Goal: Task Accomplishment & Management: Use online tool/utility

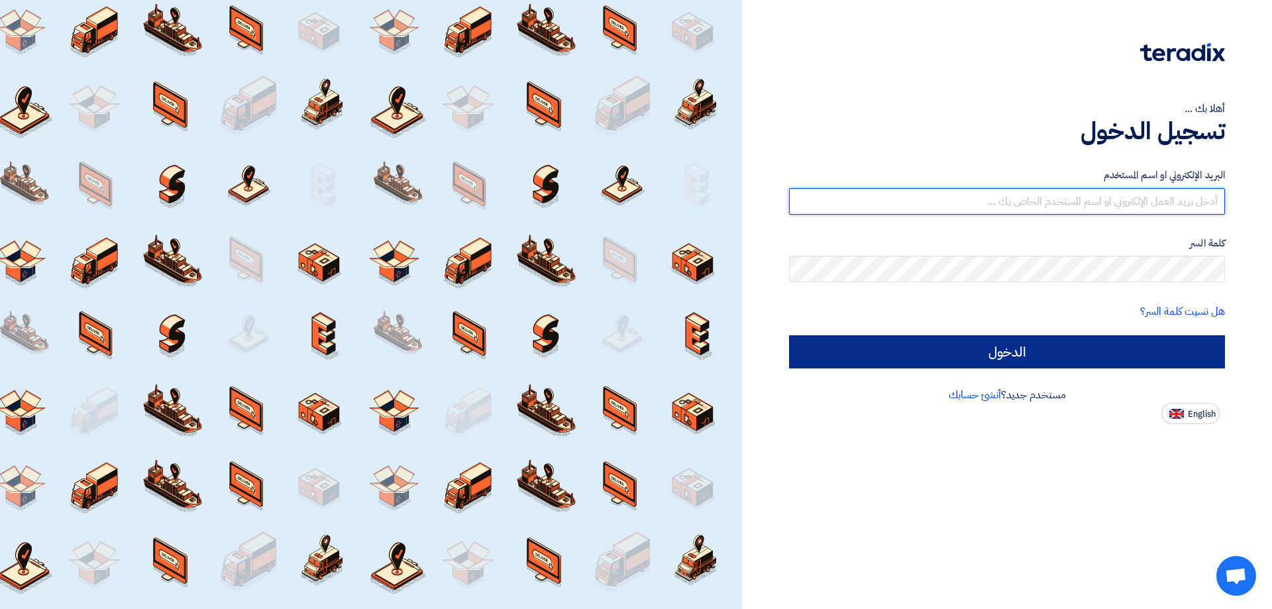
type input "[EMAIL_ADDRESS][DOMAIN_NAME]"
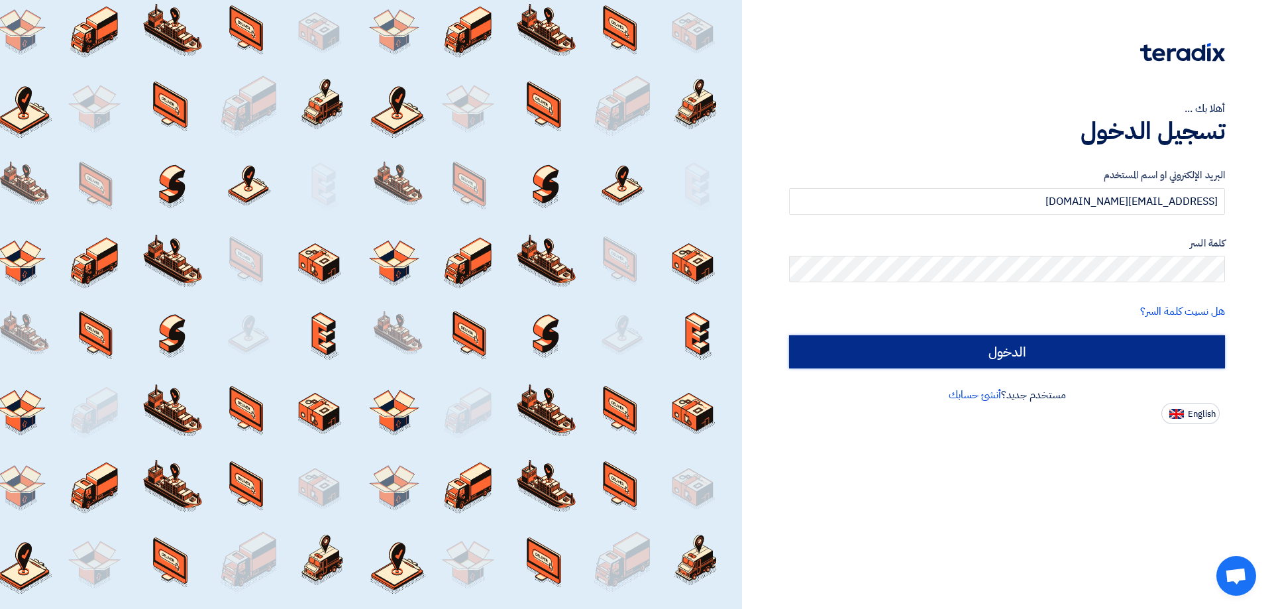
click at [1025, 354] on input "الدخول" at bounding box center [1007, 351] width 436 height 33
type input "Sign in"
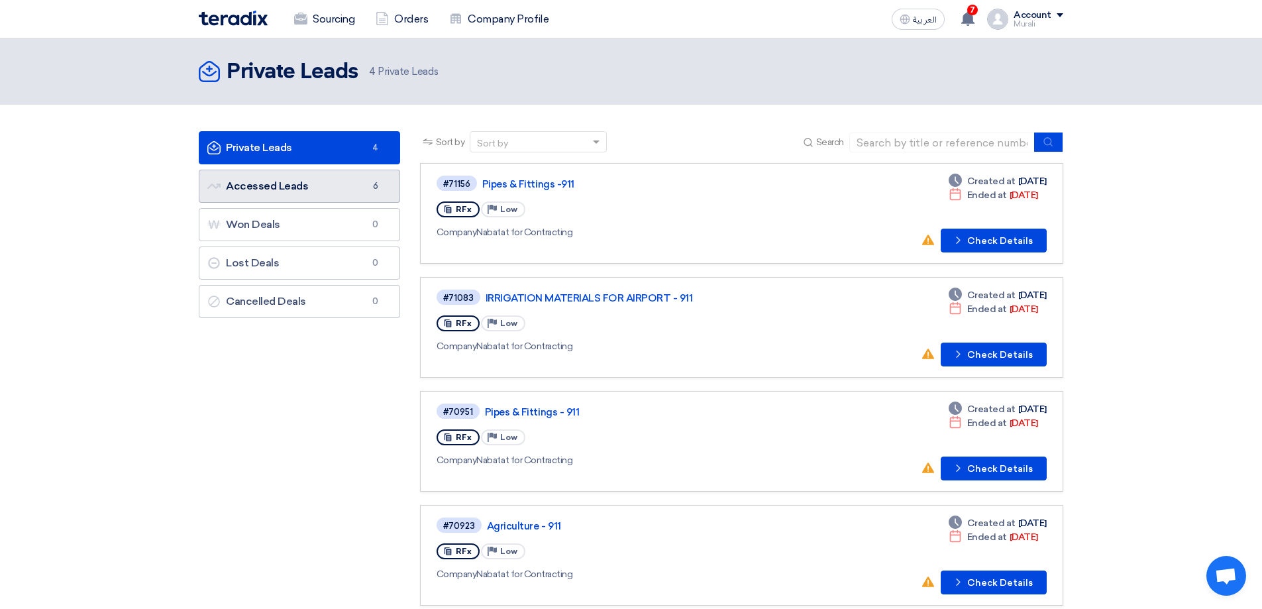
click at [330, 191] on link "Accessed Leads Accessed Leads 6" at bounding box center [299, 186] width 201 height 33
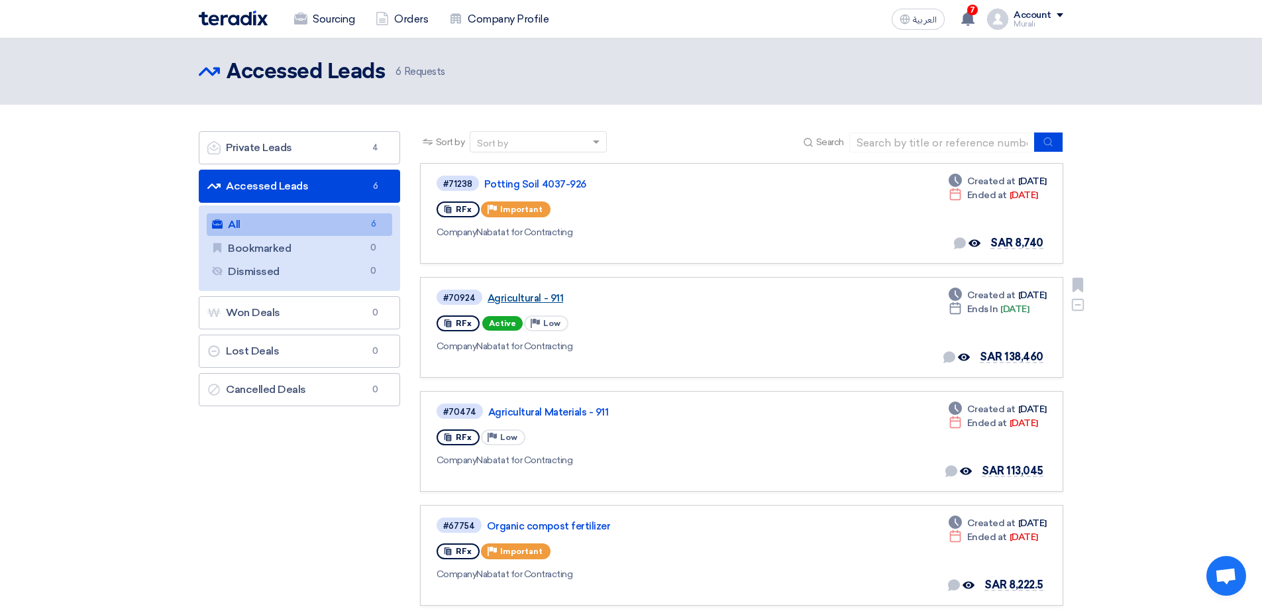
click at [515, 293] on link "Agricultural - 911" at bounding box center [653, 298] width 331 height 12
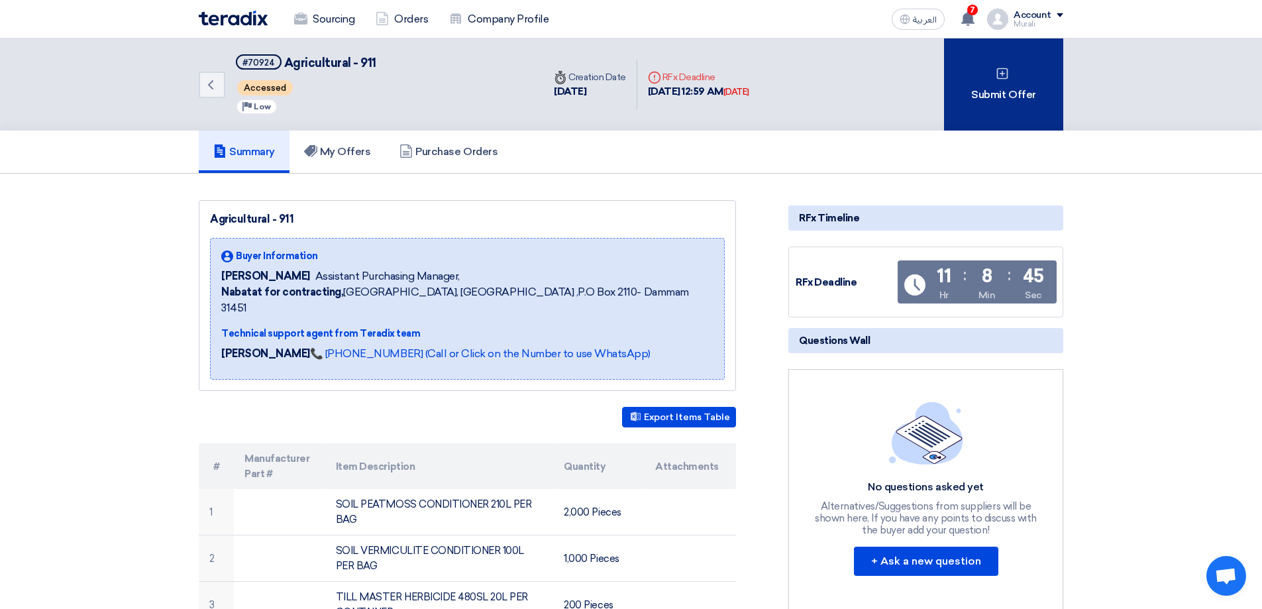
click at [1011, 101] on div "Submit Offer" at bounding box center [1003, 84] width 119 height 92
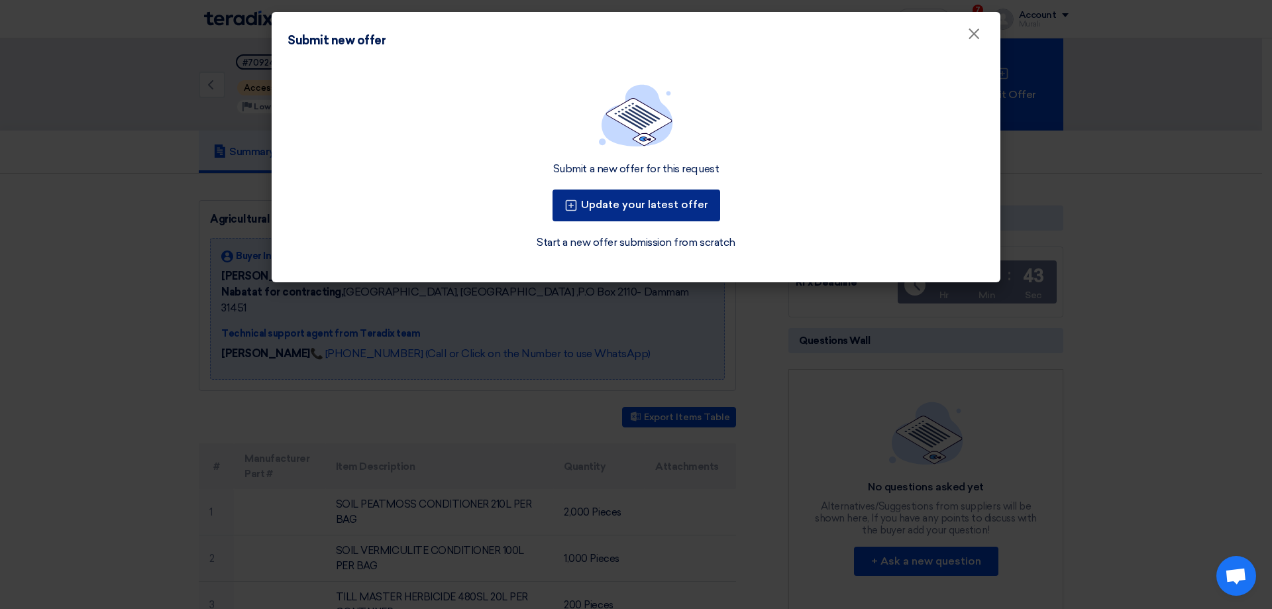
click at [663, 207] on button "Update your latest offer" at bounding box center [637, 205] width 168 height 32
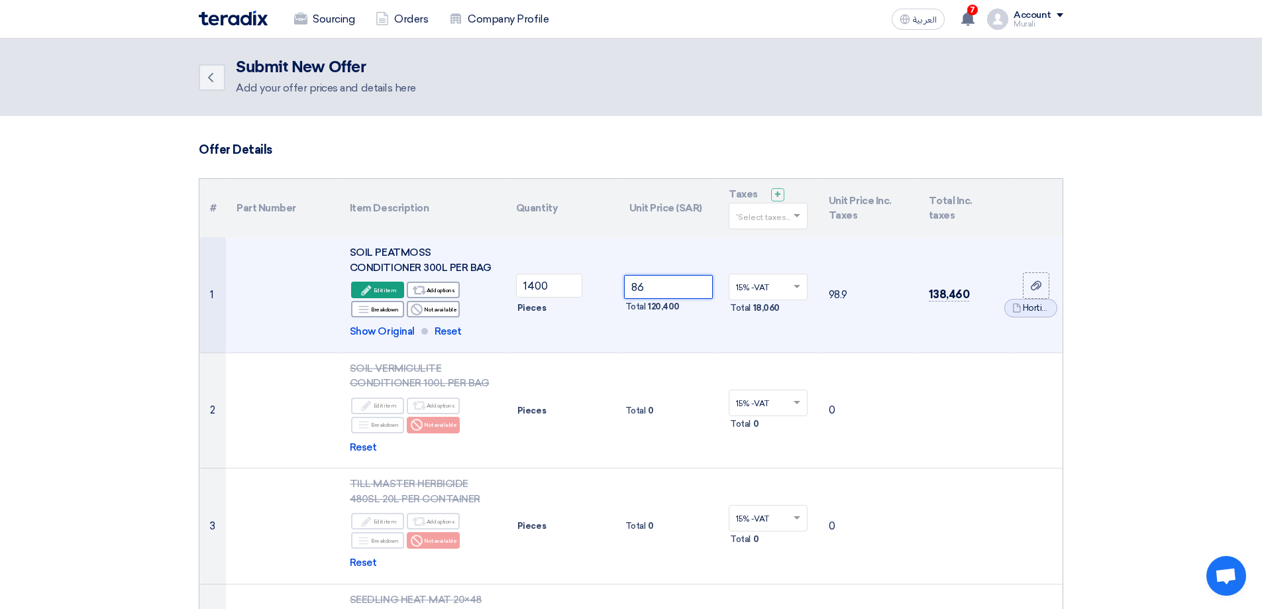
drag, startPoint x: 645, startPoint y: 284, endPoint x: 631, endPoint y: 286, distance: 13.5
click at [631, 286] on input "86" at bounding box center [668, 287] width 89 height 24
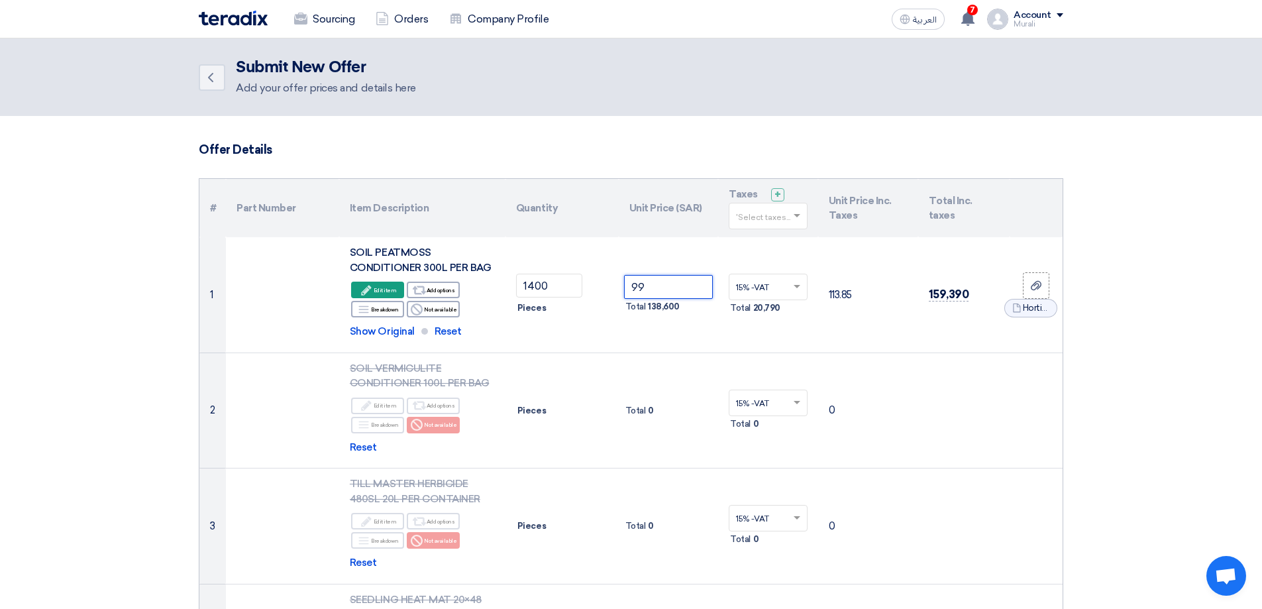
type input "99"
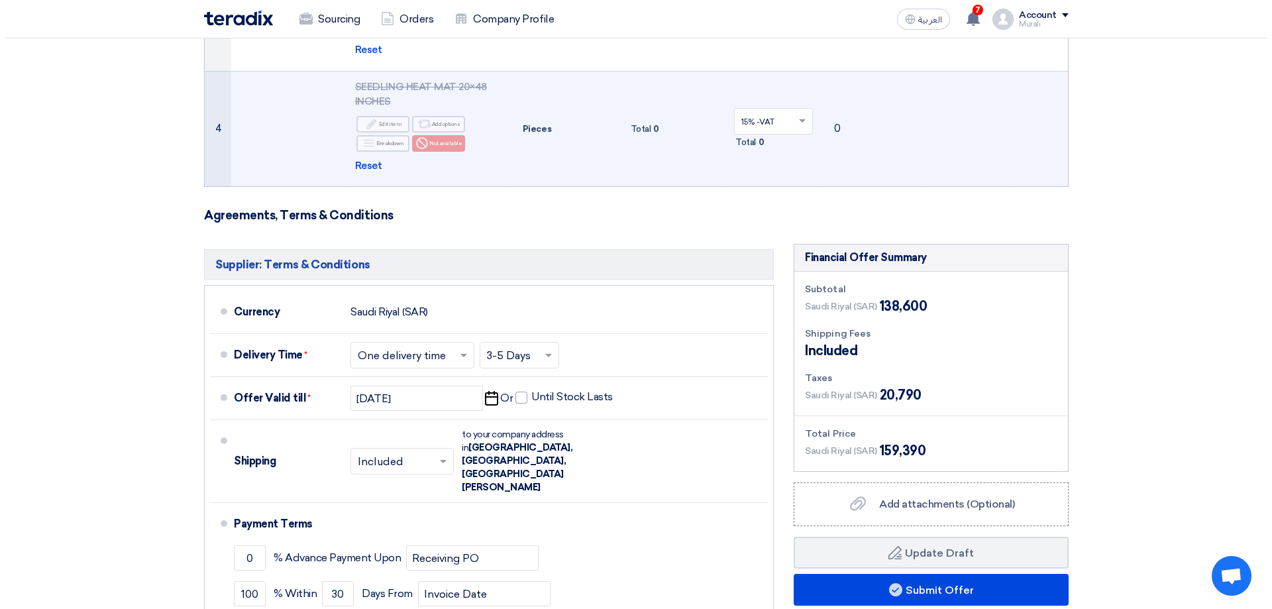
scroll to position [530, 0]
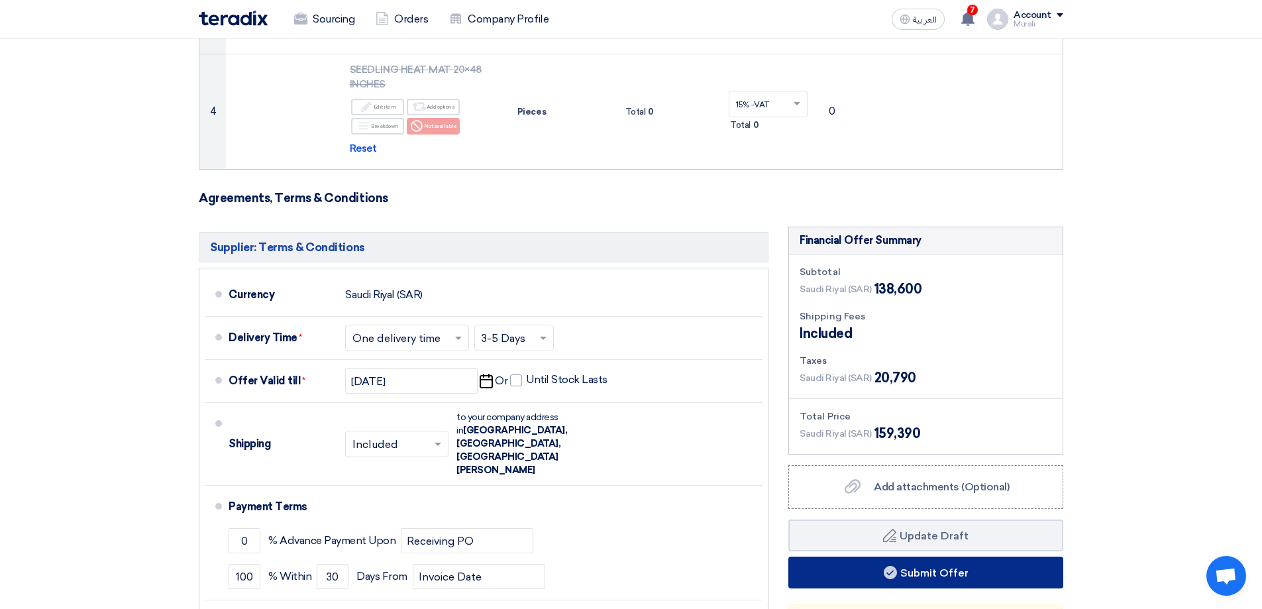
click at [906, 574] on button "Submit Offer" at bounding box center [925, 573] width 275 height 32
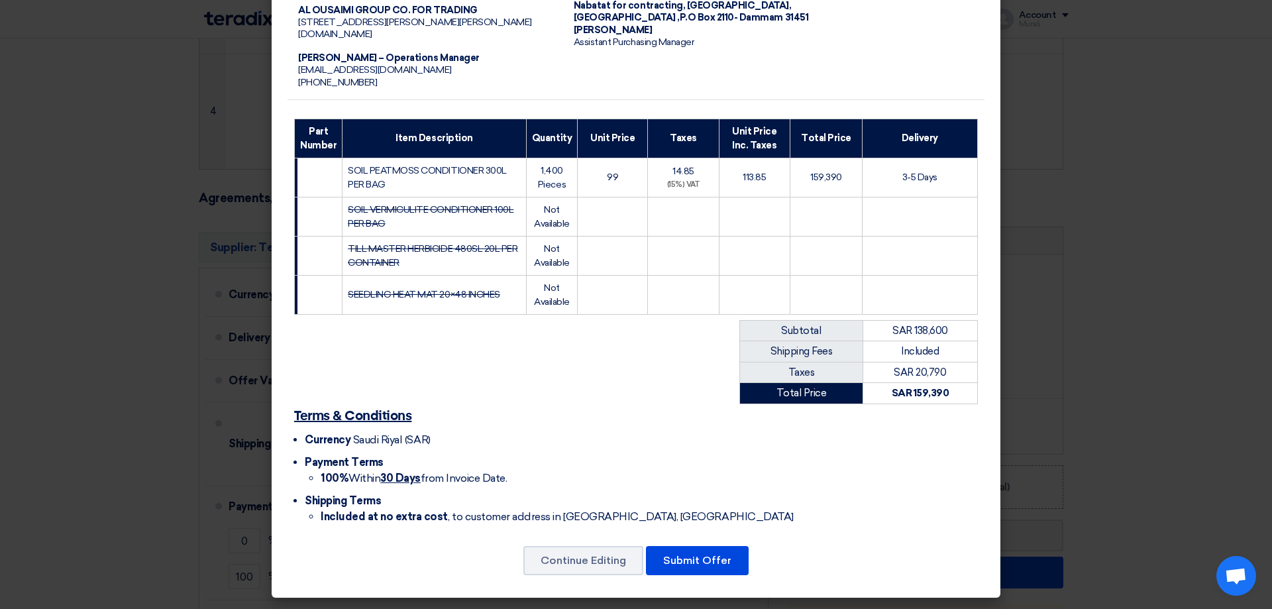
scroll to position [138, 0]
click at [690, 556] on button "Submit Offer" at bounding box center [697, 560] width 103 height 29
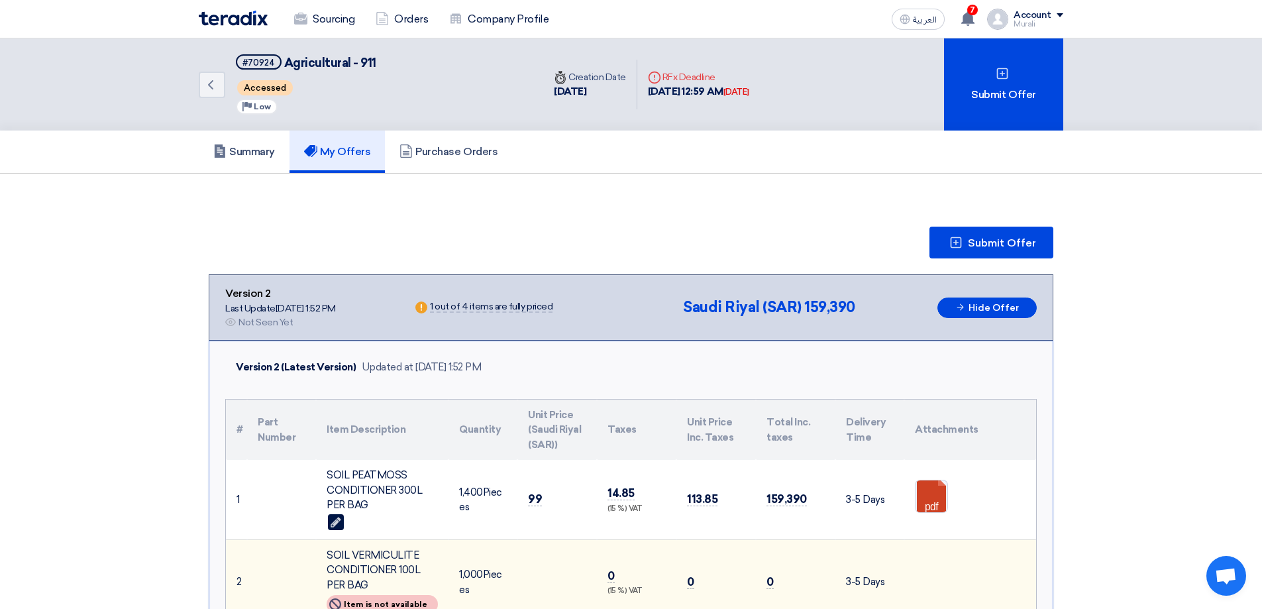
click at [1031, 21] on div "Murali" at bounding box center [1039, 24] width 50 height 7
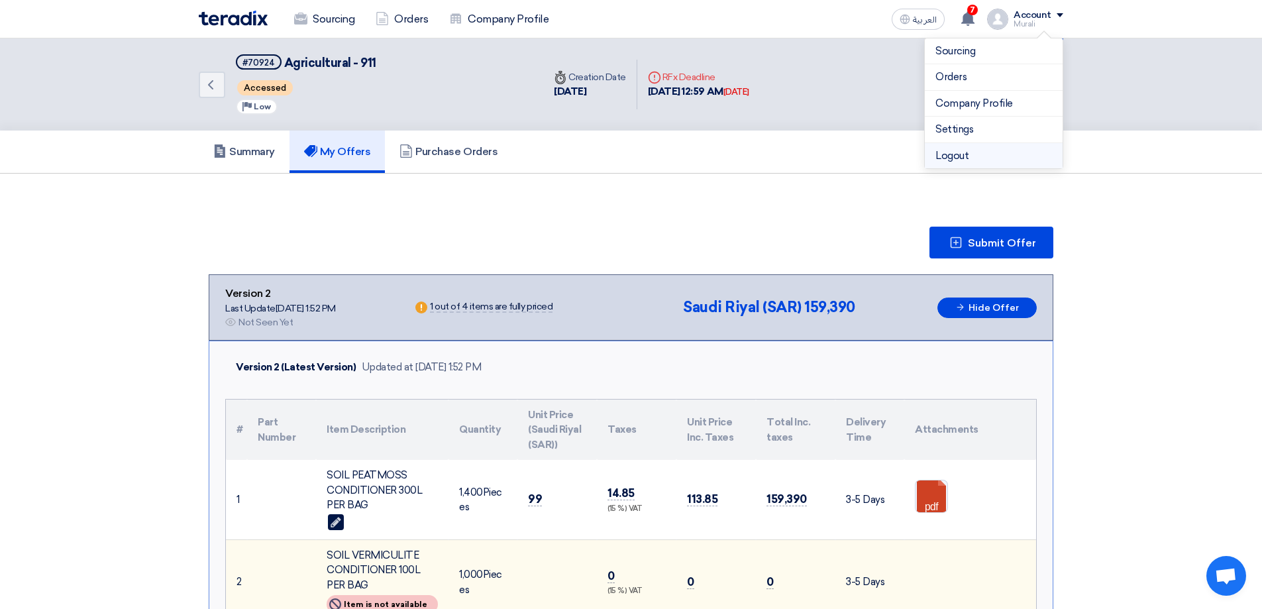
click at [966, 155] on li "Logout" at bounding box center [994, 156] width 138 height 26
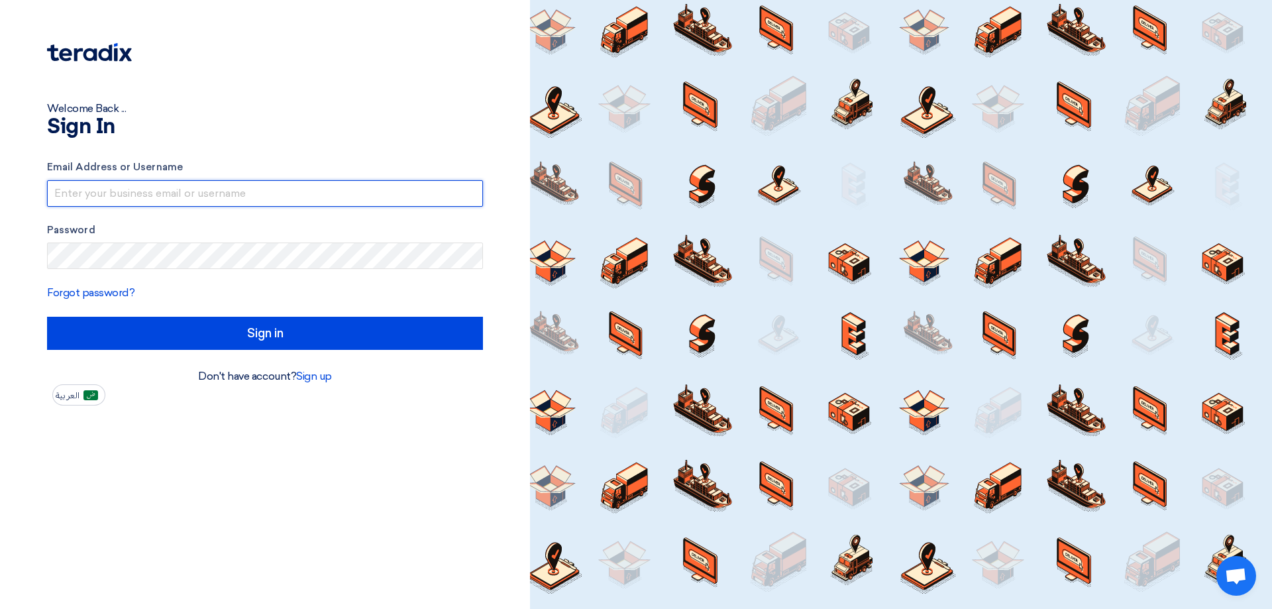
type input "[EMAIL_ADDRESS][DOMAIN_NAME]"
